Goal: Navigation & Orientation: Find specific page/section

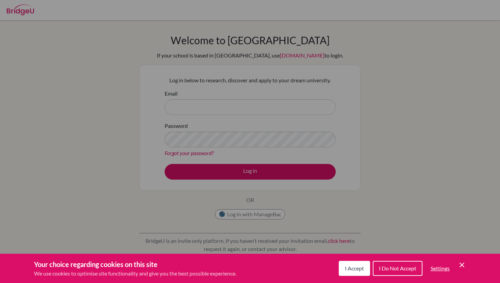
click at [192, 108] on div "Cookie Preferences" at bounding box center [250, 141] width 500 height 283
click at [346, 266] on span "I Accept" at bounding box center [354, 268] width 19 height 6
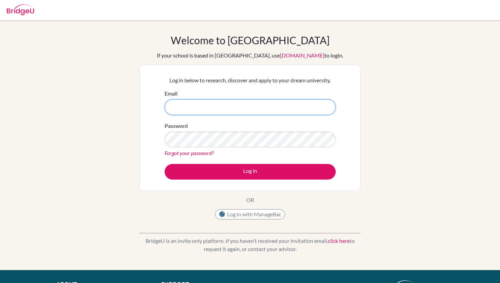
click at [255, 105] on input "Email" at bounding box center [250, 107] width 171 height 16
type input "[PERSON_NAME][EMAIL_ADDRESS][PERSON_NAME][DOMAIN_NAME]"
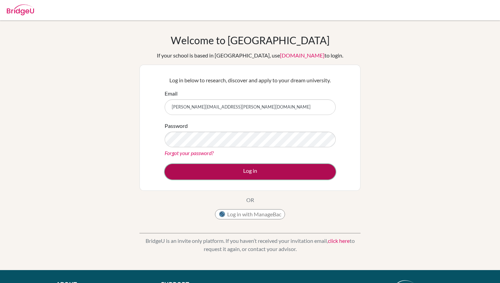
click at [231, 169] on button "Log in" at bounding box center [250, 172] width 171 height 16
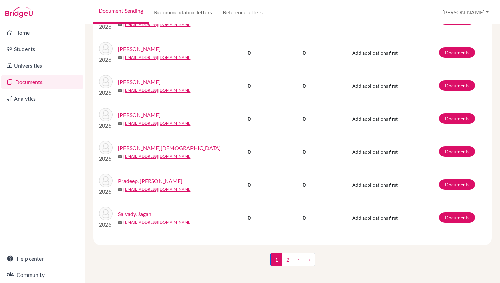
scroll to position [616, 0]
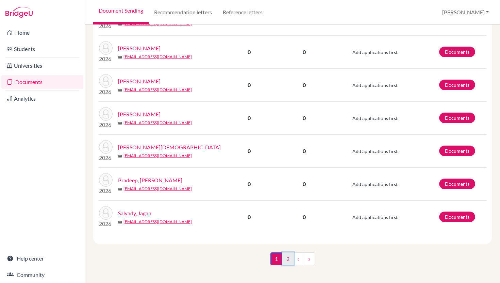
click at [288, 257] on link "2" at bounding box center [288, 259] width 12 height 13
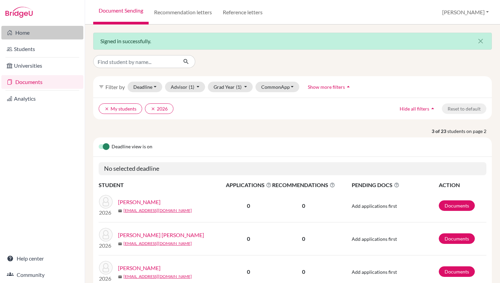
click at [22, 33] on link "Home" at bounding box center [42, 33] width 82 height 14
